Goal: Task Accomplishment & Management: Manage account settings

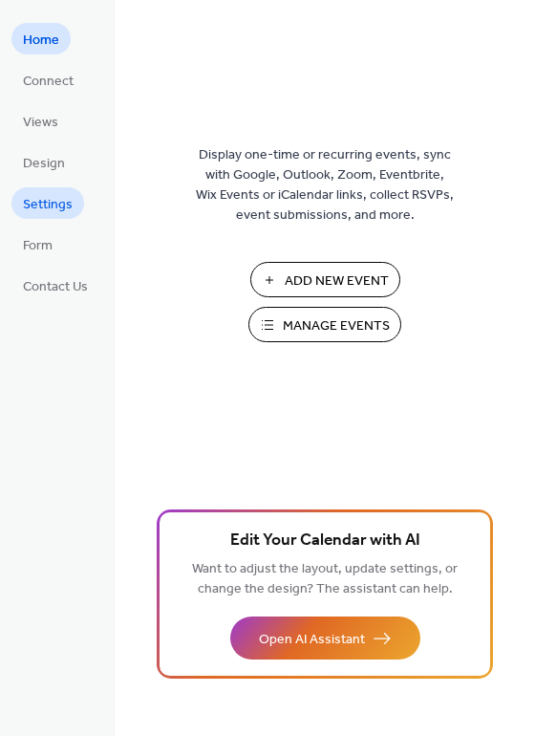
click at [57, 212] on span "Settings" at bounding box center [48, 205] width 50 height 20
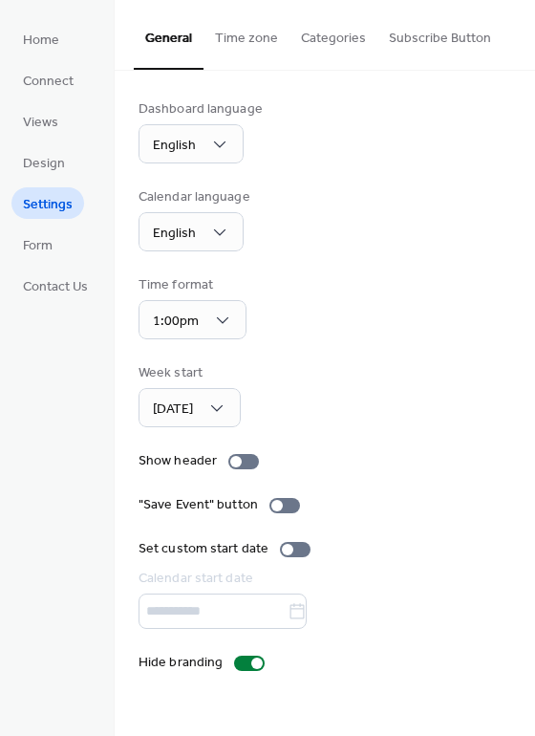
click at [250, 41] on button "Time zone" at bounding box center [247, 34] width 86 height 68
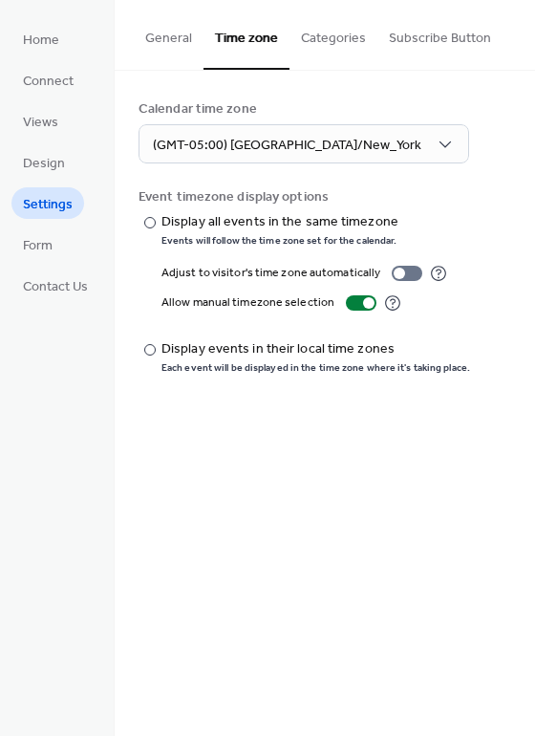
click at [321, 33] on button "Categories" at bounding box center [333, 34] width 88 height 68
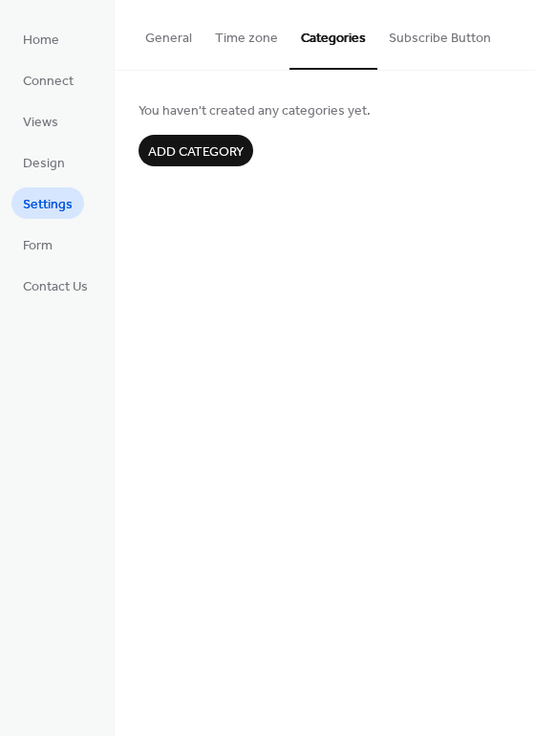
click at [417, 39] on button "Subscribe Button" at bounding box center [439, 34] width 125 height 68
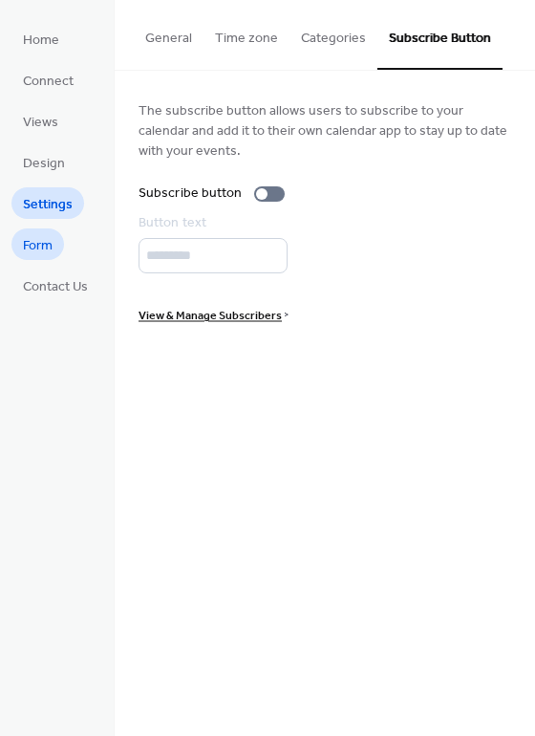
click at [42, 244] on span "Form" at bounding box center [38, 246] width 30 height 20
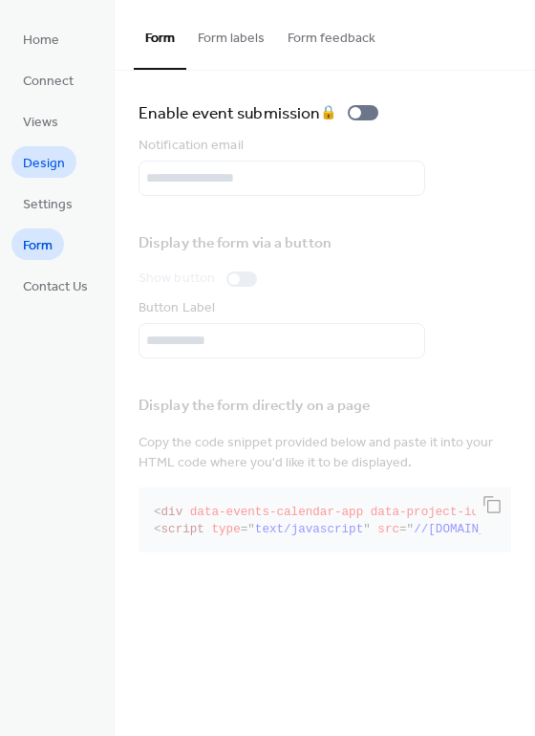
click at [50, 163] on span "Design" at bounding box center [44, 164] width 42 height 20
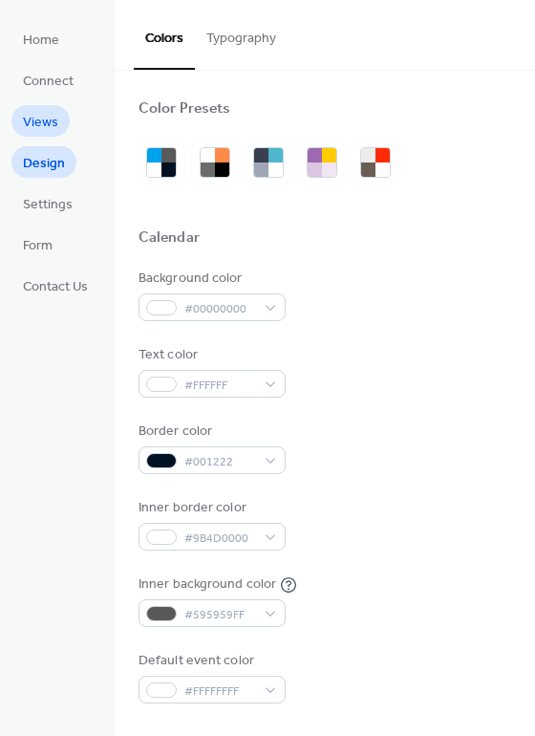
click at [48, 124] on span "Views" at bounding box center [40, 123] width 35 height 20
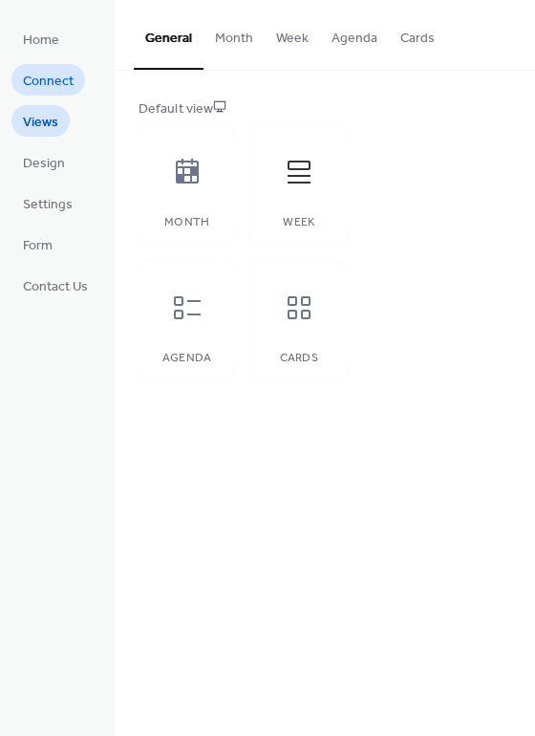
click at [53, 78] on span "Connect" at bounding box center [48, 82] width 51 height 20
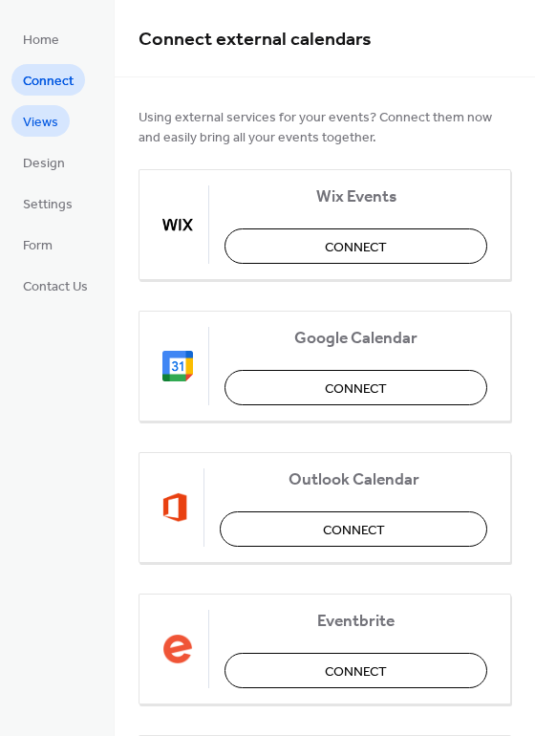
click at [50, 107] on link "Views" at bounding box center [40, 121] width 58 height 32
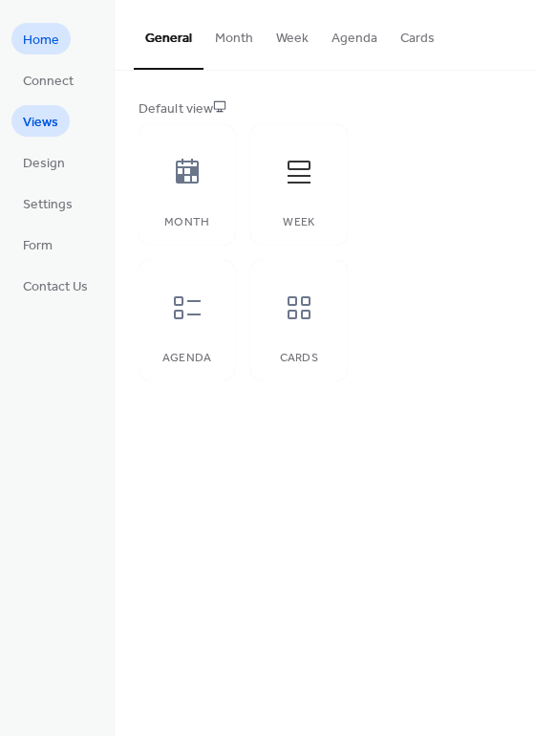
click at [42, 52] on link "Home" at bounding box center [40, 39] width 59 height 32
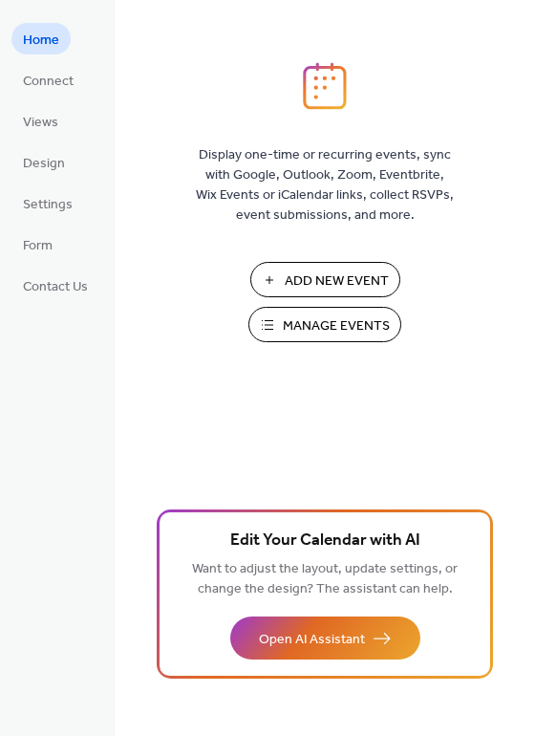
click at [303, 328] on span "Manage Events" at bounding box center [336, 326] width 107 height 20
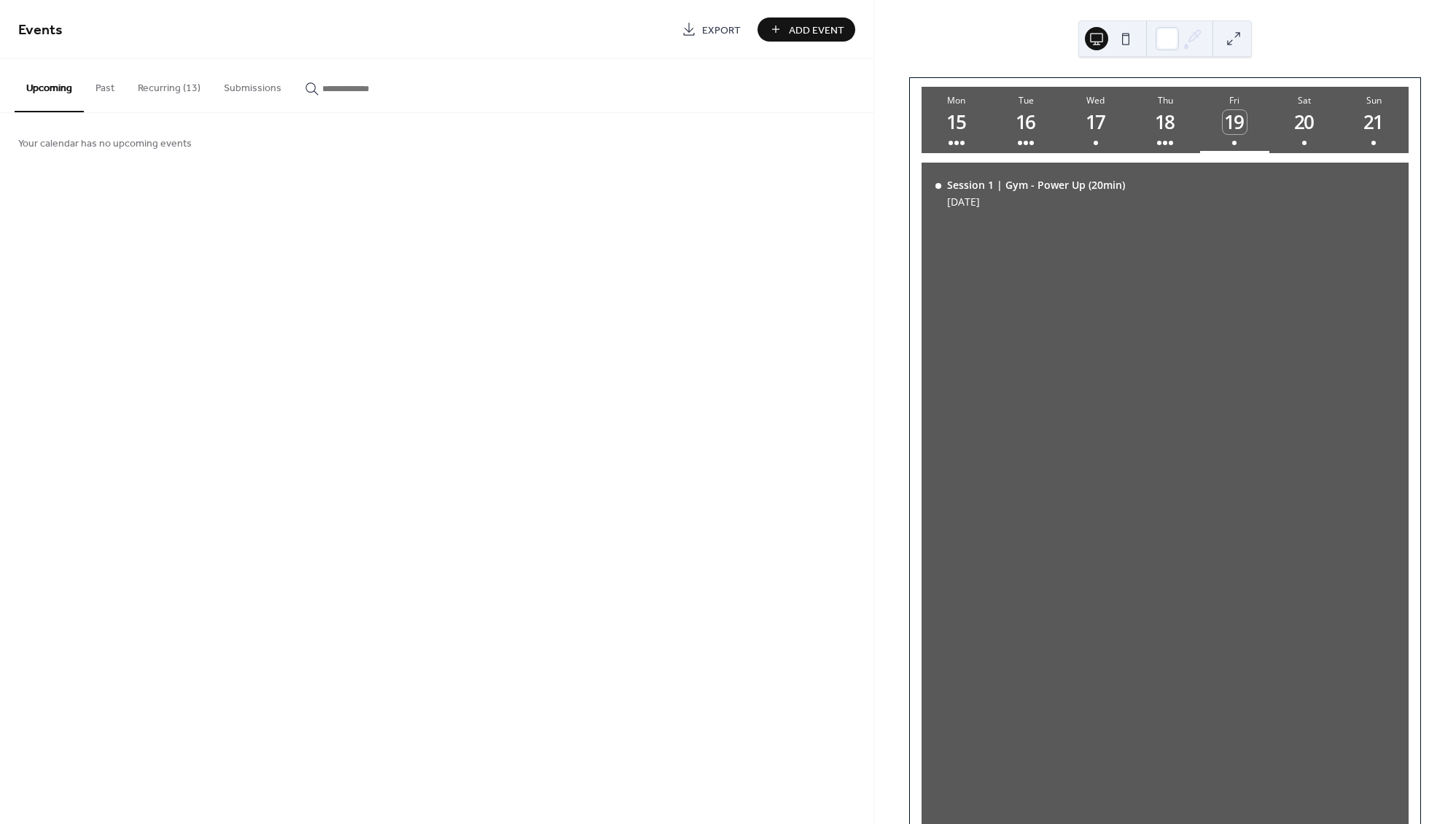
click at [149, 89] on button "Recurring (13)" at bounding box center [169, 85] width 86 height 52
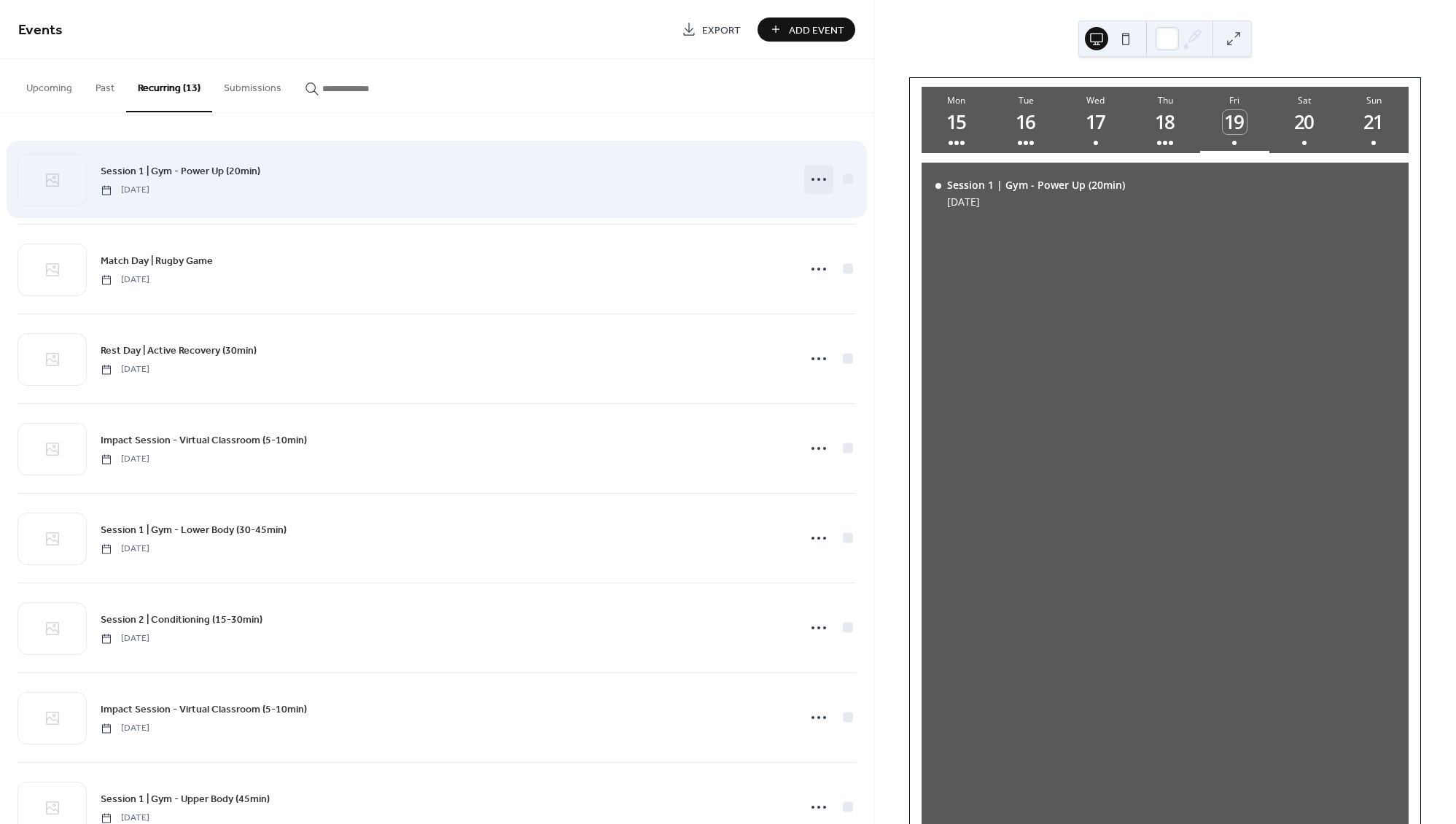
click at [815, 183] on icon at bounding box center [819, 179] width 24 height 24
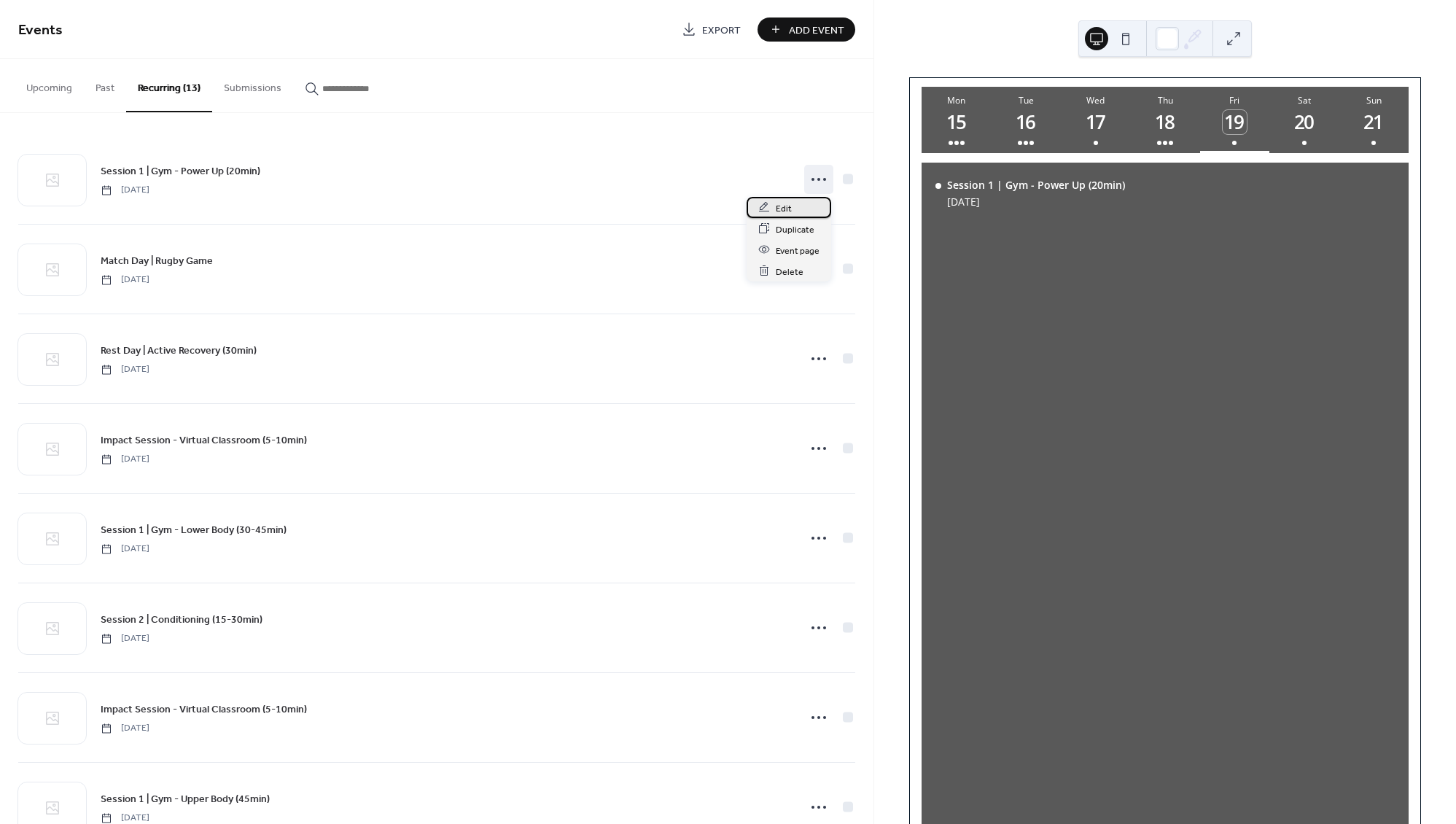
click at [777, 211] on span "Edit" at bounding box center [784, 208] width 16 height 15
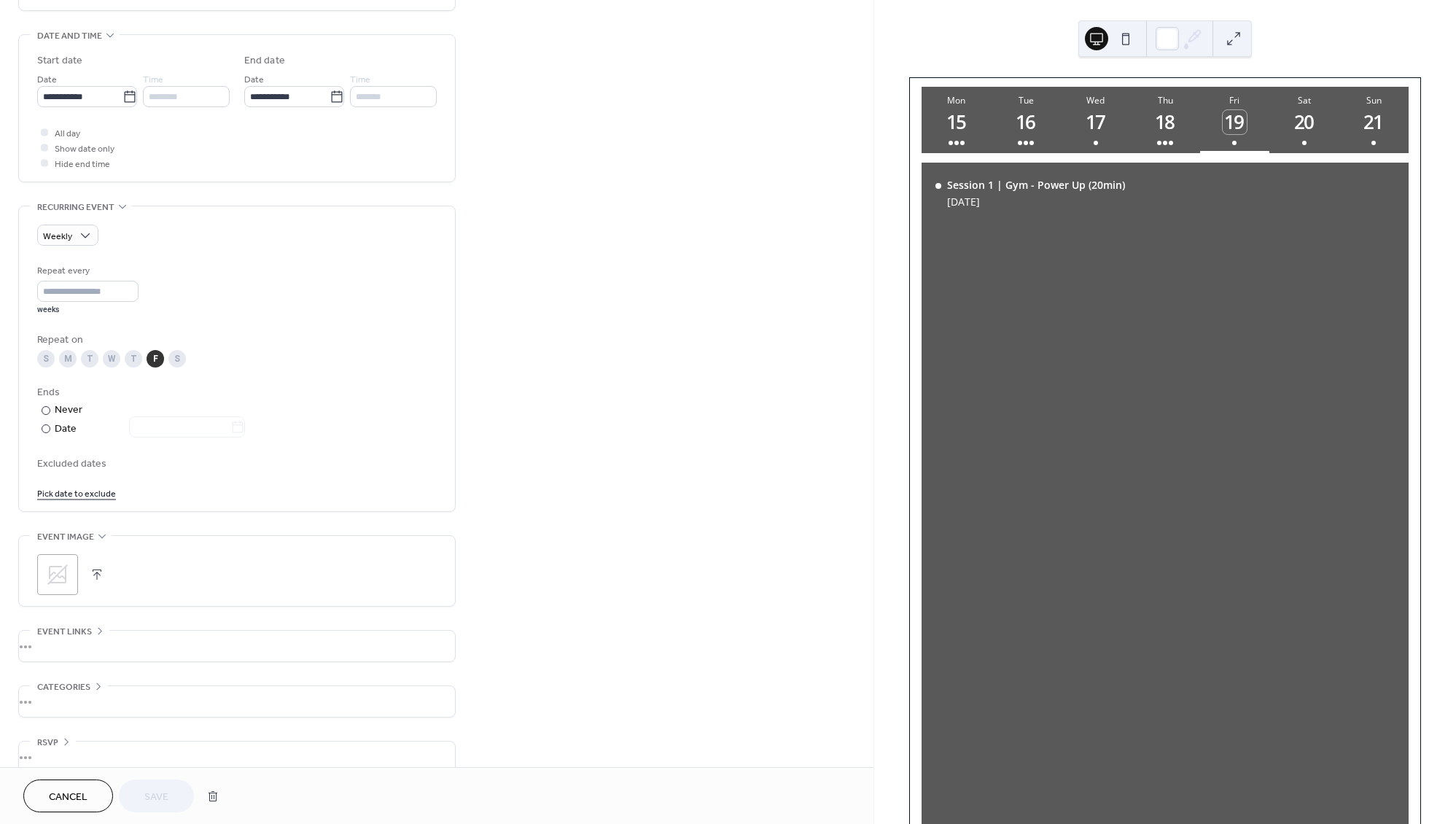
scroll to position [460, 0]
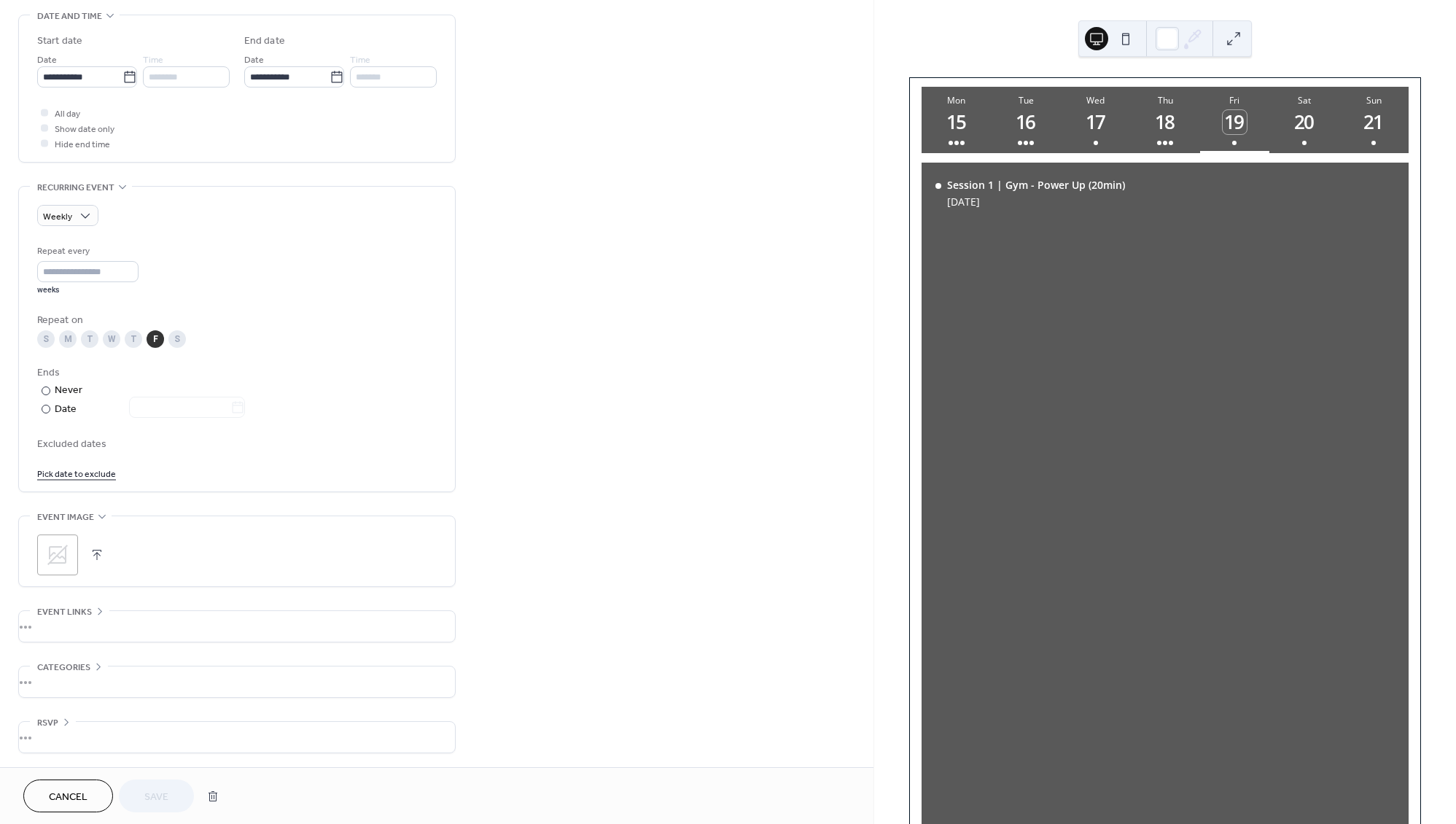
click at [73, 609] on span "Event links" at bounding box center [65, 612] width 55 height 15
